Goal: Task Accomplishment & Management: Manage account settings

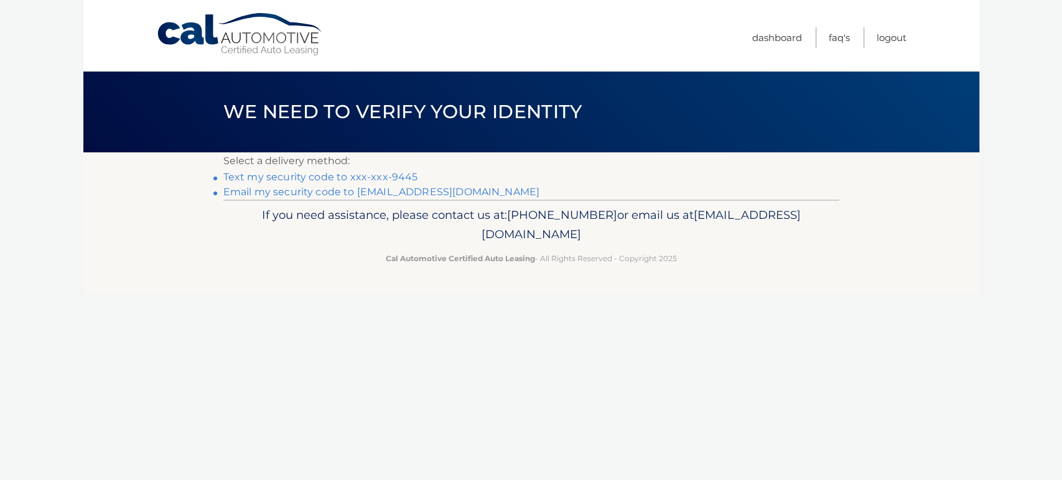
click at [343, 177] on link "Text my security code to xxx-xxx-9445" at bounding box center [320, 177] width 195 height 12
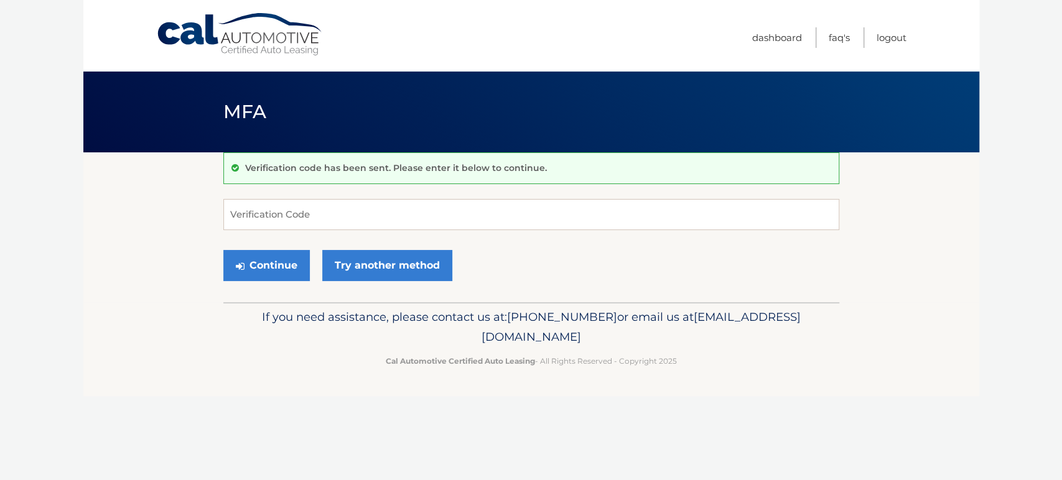
click at [342, 167] on p "Verification code has been sent. Please enter it below to continue." at bounding box center [396, 167] width 302 height 11
click at [338, 217] on input "Verification Code" at bounding box center [531, 214] width 616 height 31
type input "758289"
click at [263, 264] on button "Continue" at bounding box center [266, 265] width 86 height 31
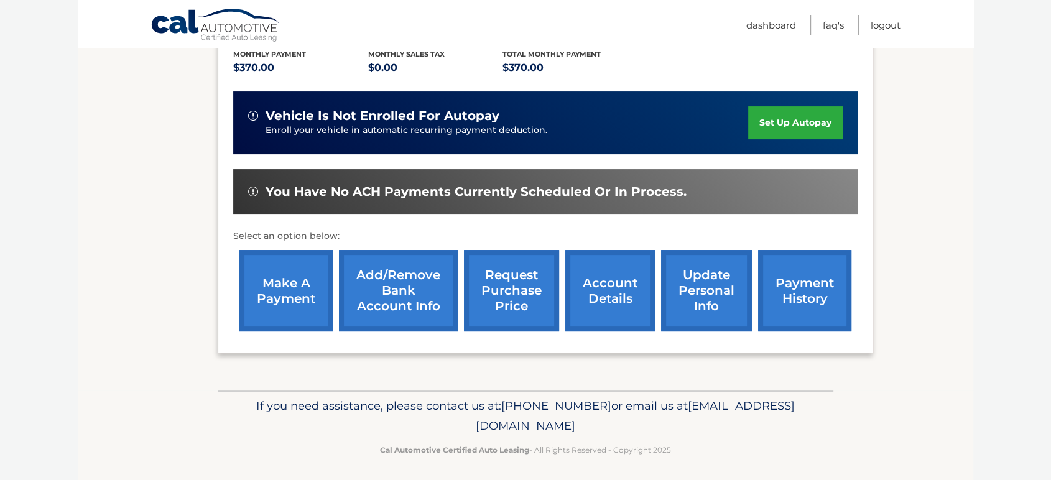
scroll to position [272, 0]
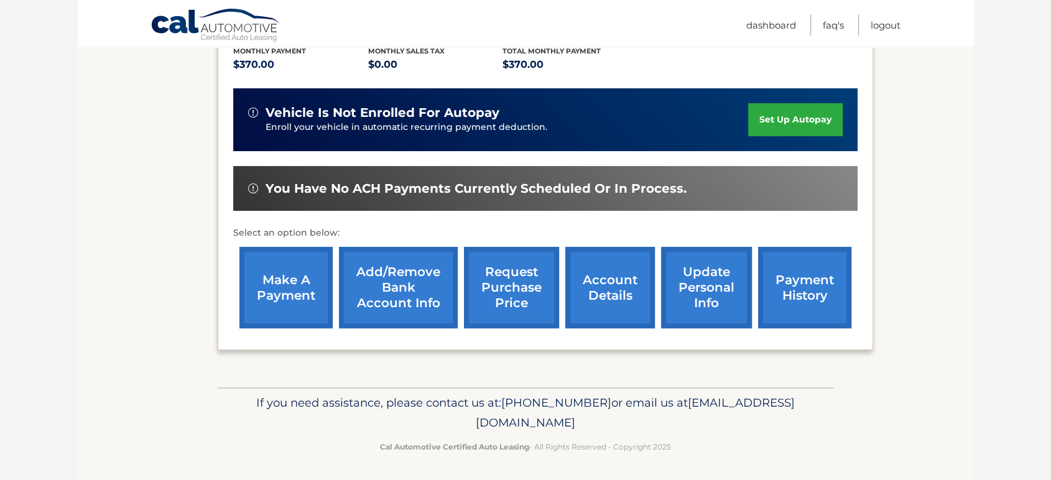
click at [296, 279] on link "make a payment" at bounding box center [286, 288] width 93 height 82
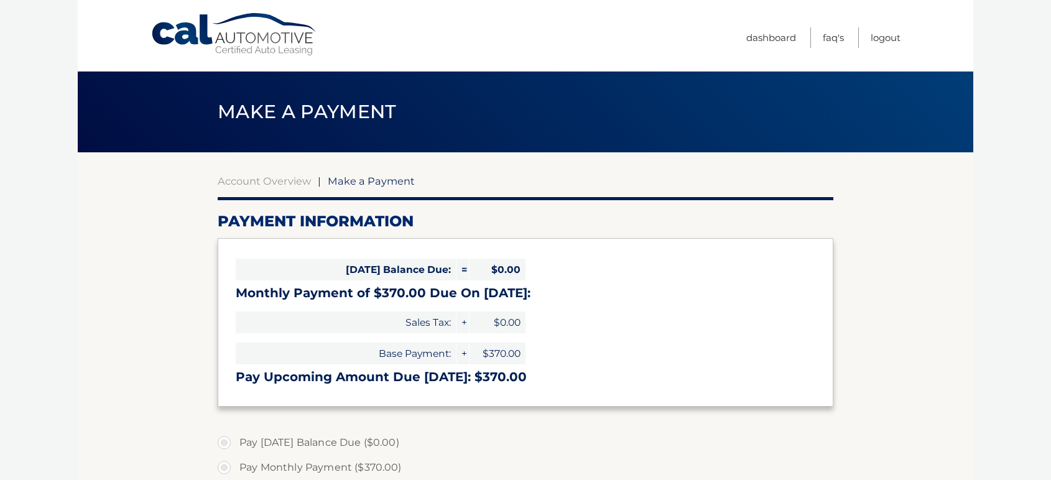
select select "OWE4MTNmZjItNTBjMC00NmY5LTkxMDctMTUwMDNlZTQzOGRl"
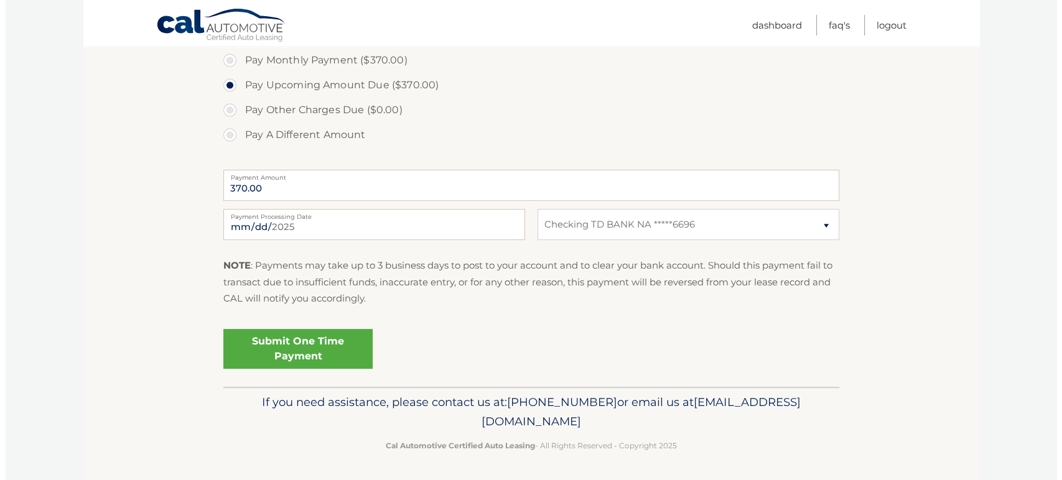
scroll to position [408, 0]
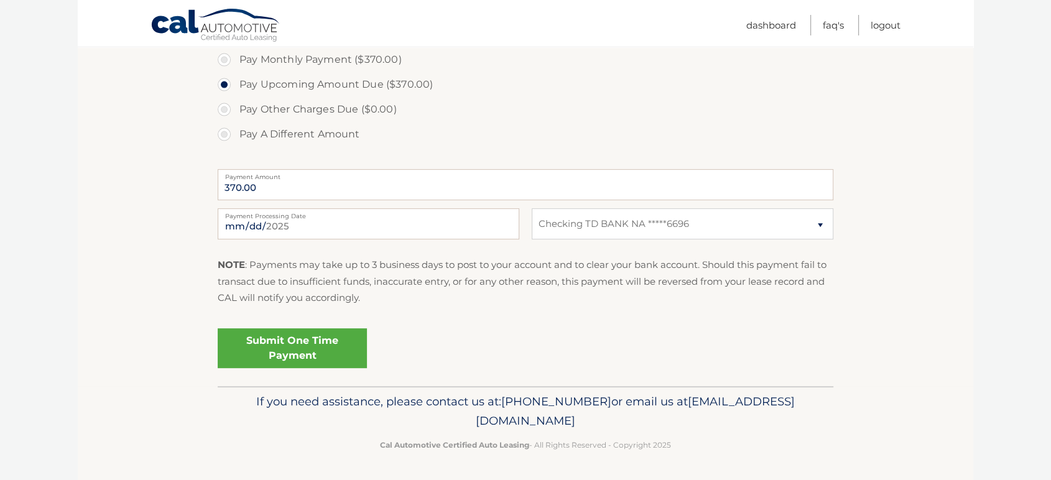
click at [279, 343] on link "Submit One Time Payment" at bounding box center [292, 348] width 149 height 40
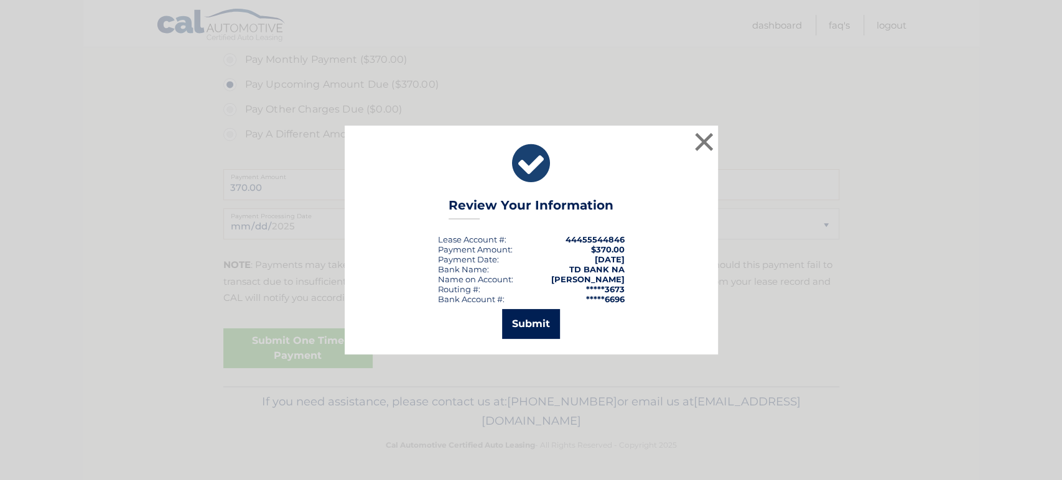
click at [528, 320] on button "Submit" at bounding box center [531, 324] width 58 height 30
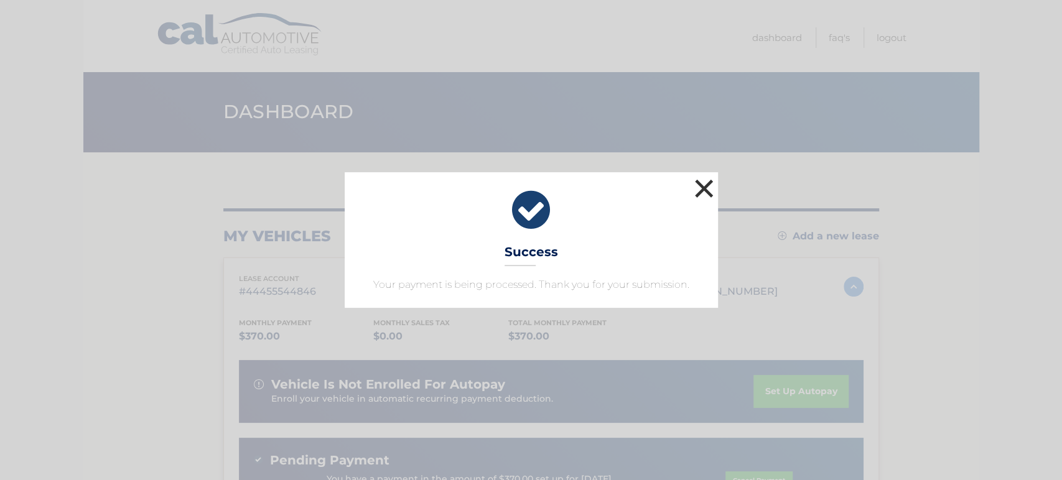
click at [706, 189] on button "×" at bounding box center [704, 188] width 25 height 25
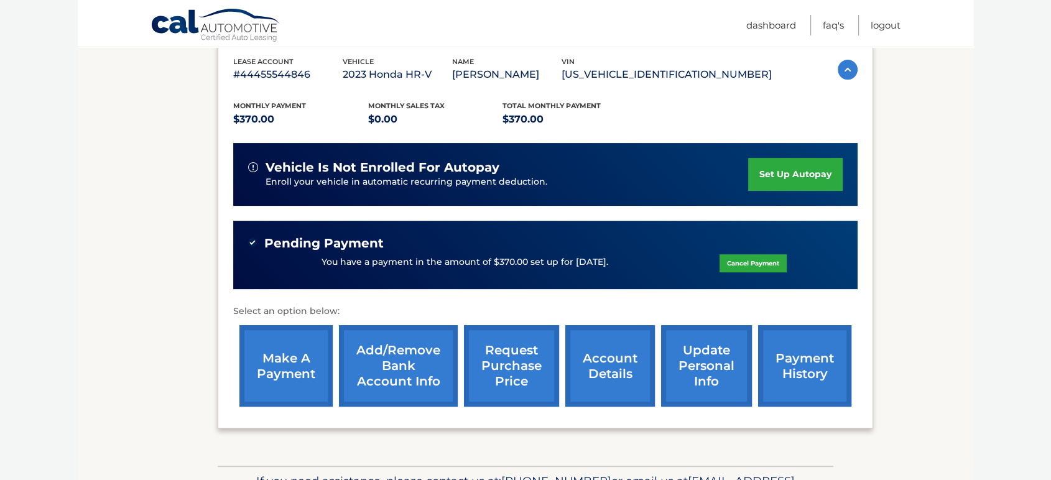
scroll to position [226, 0]
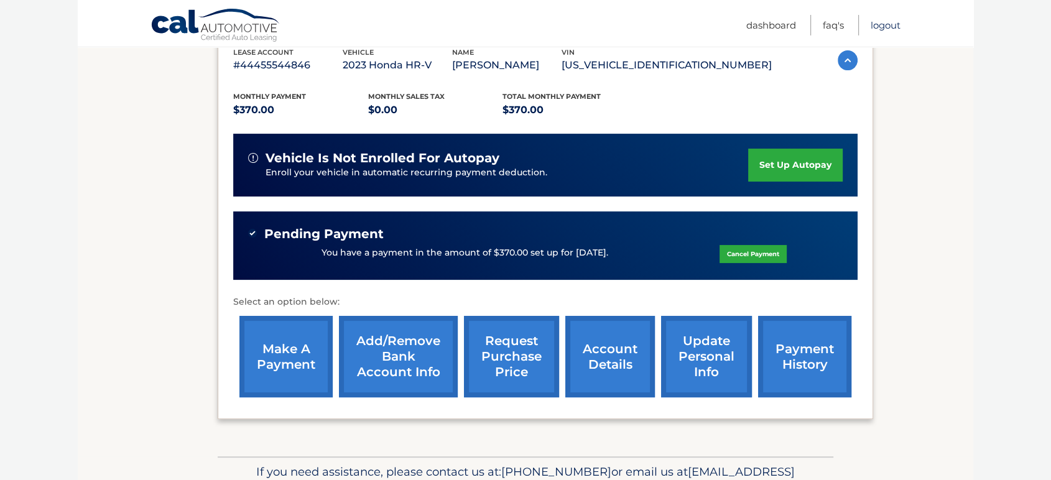
click at [890, 26] on link "Logout" at bounding box center [886, 25] width 30 height 21
